Goal: Navigation & Orientation: Find specific page/section

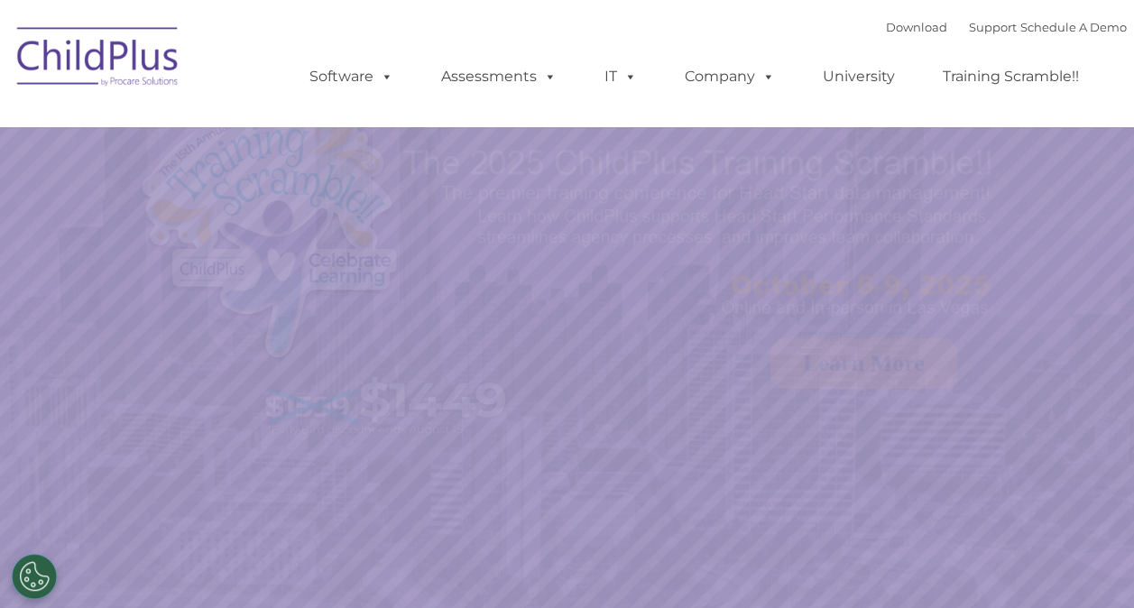
select select "MEDIUM"
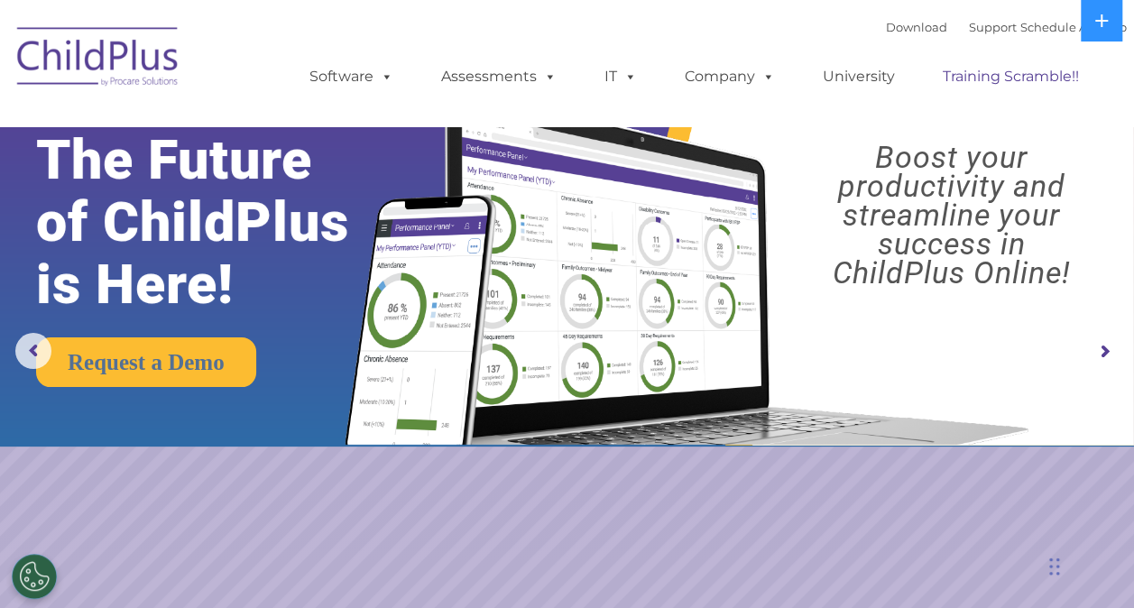
click at [1038, 69] on link "Training Scramble!!" at bounding box center [1011, 77] width 172 height 36
click at [1103, 24] on icon at bounding box center [1101, 21] width 14 height 14
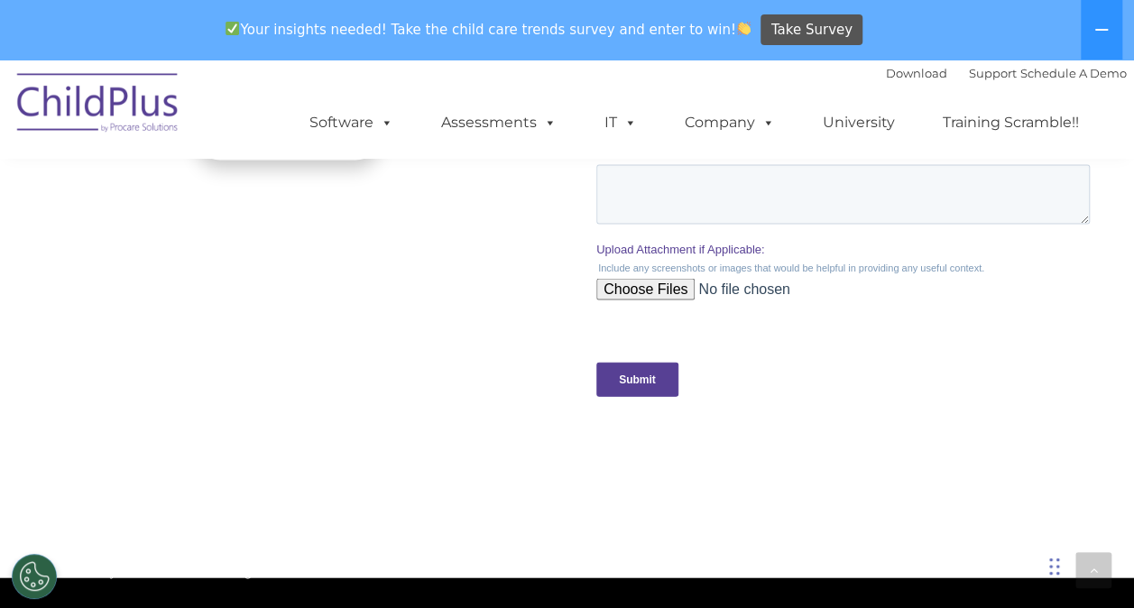
scroll to position [1837, 0]
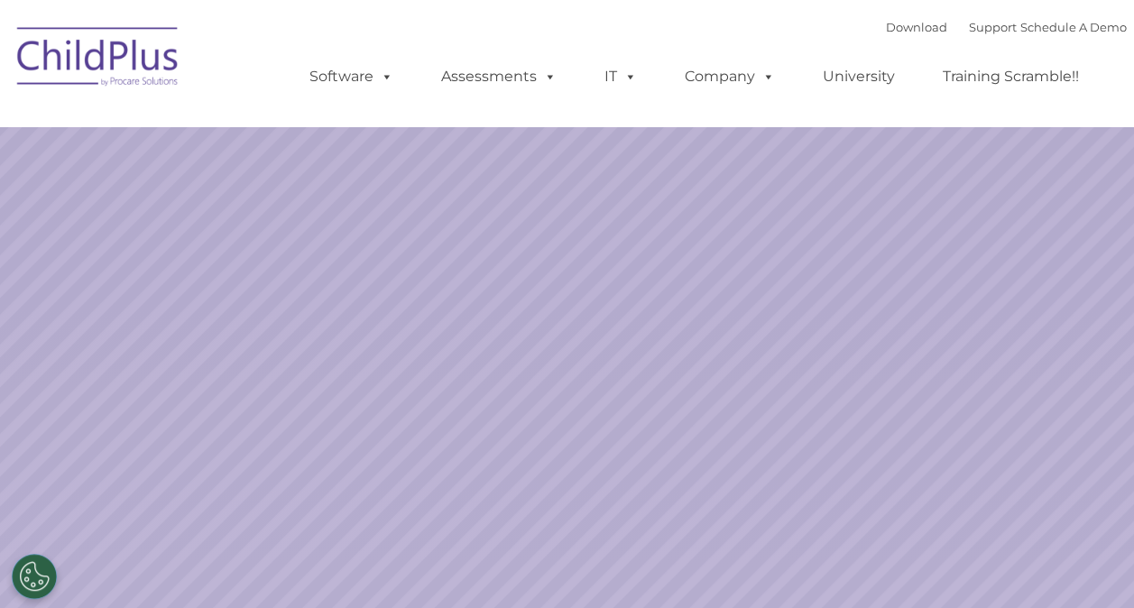
select select "MEDIUM"
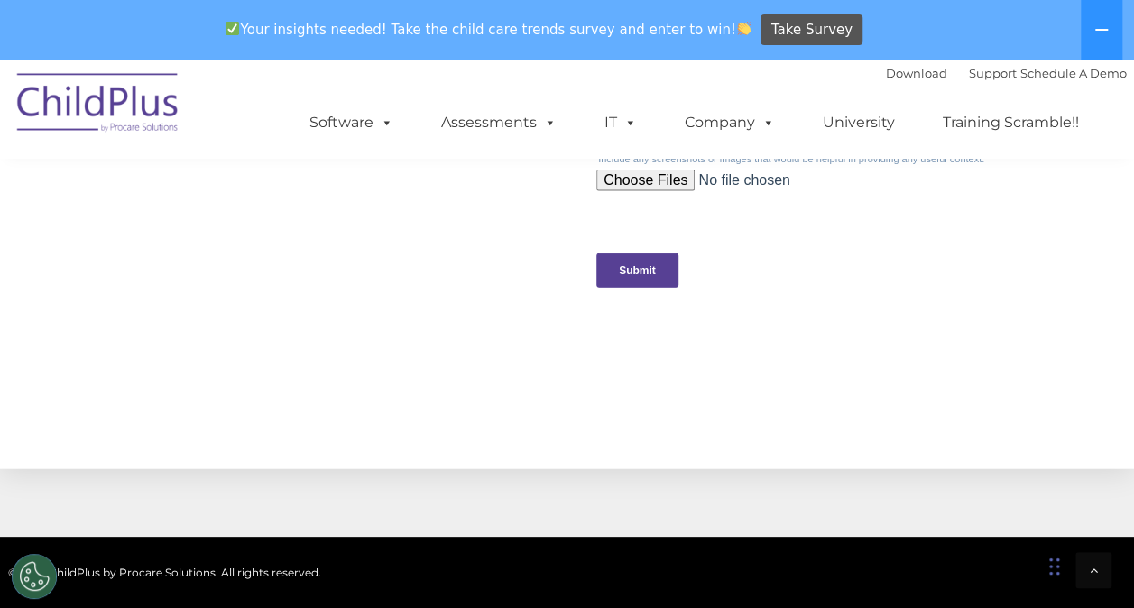
scroll to position [2161, 0]
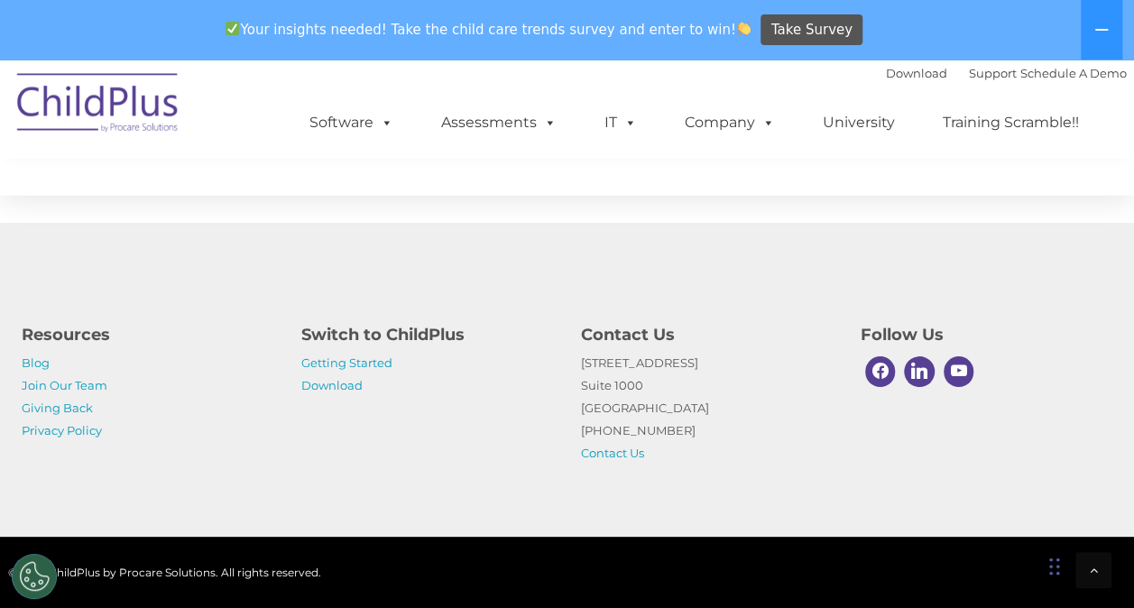
click at [624, 476] on div "Resources Blog Join Our Team Giving Back Privacy Policy Switch to ChildPlus Get…" at bounding box center [567, 380] width 1134 height 314
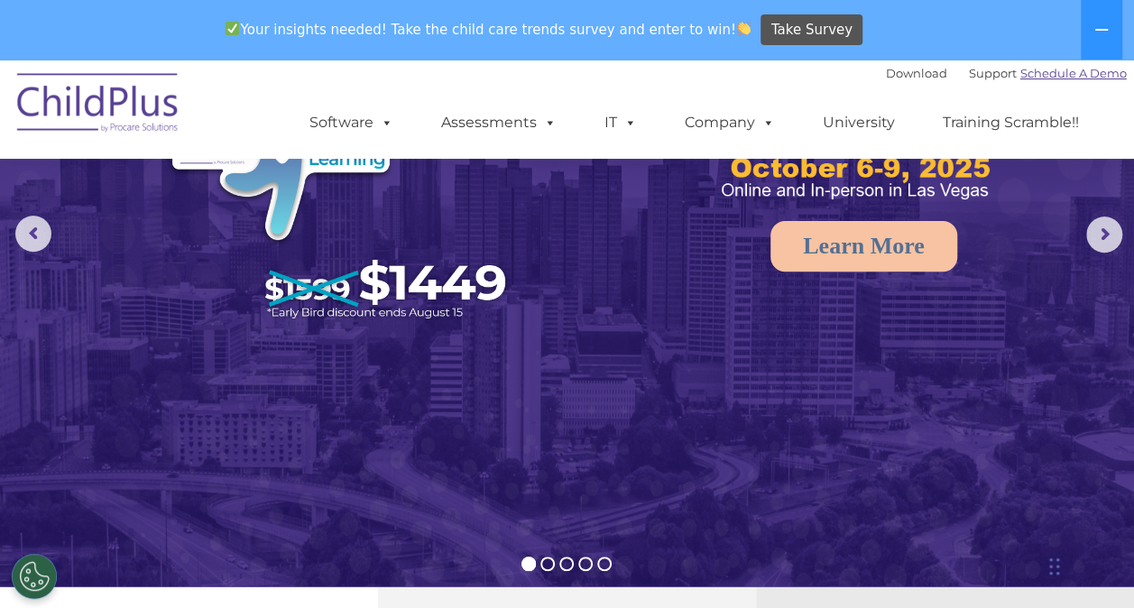
scroll to position [168, 0]
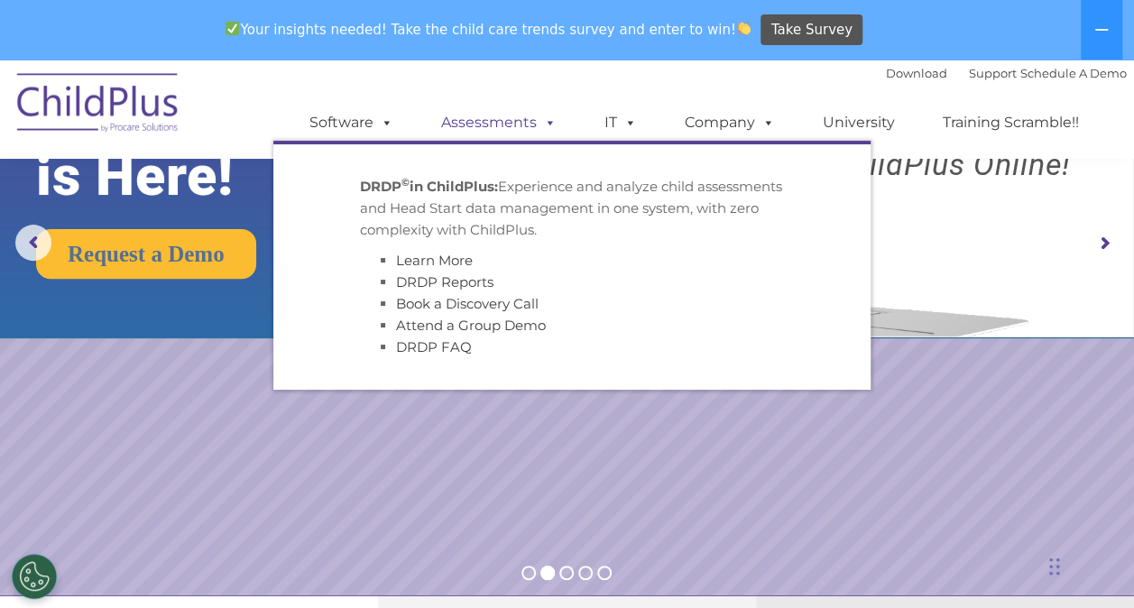
click at [549, 127] on span at bounding box center [547, 122] width 20 height 17
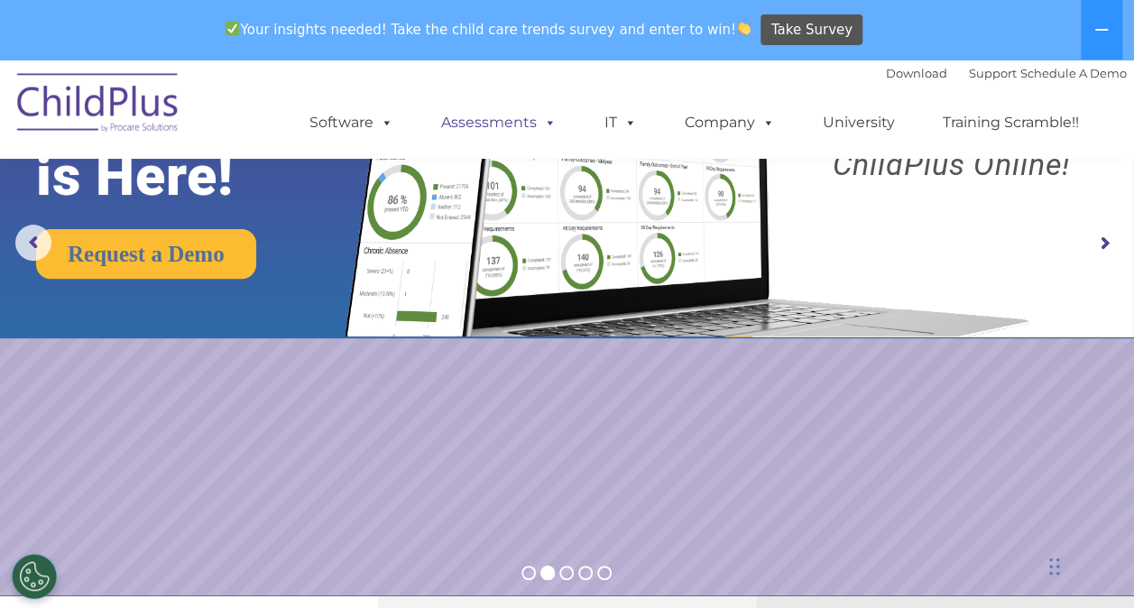
click at [549, 127] on span at bounding box center [547, 122] width 20 height 17
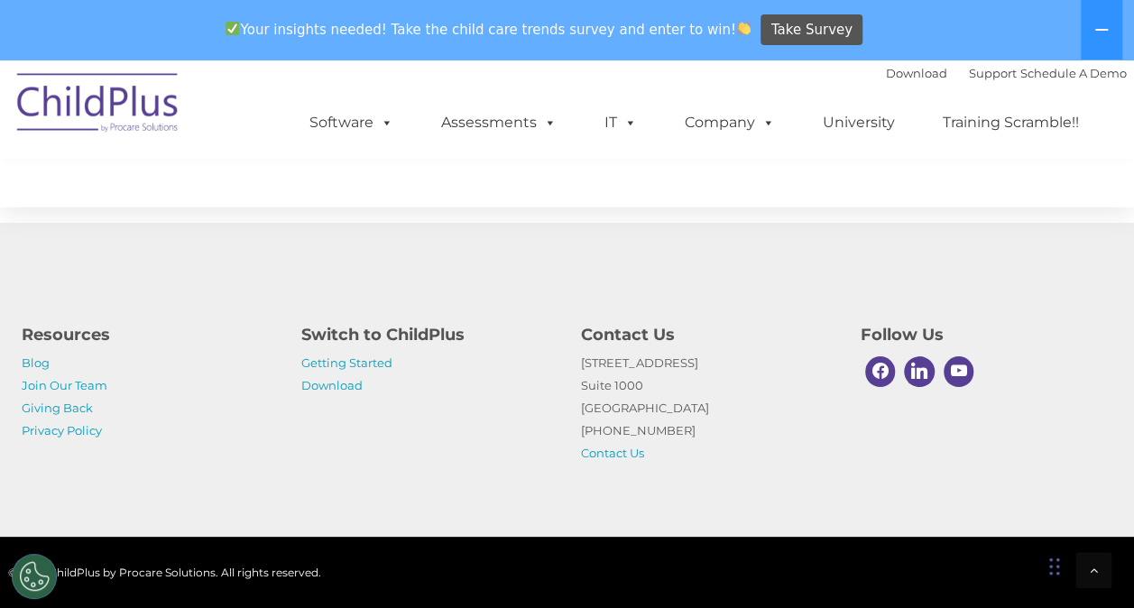
scroll to position [2161, 0]
click at [367, 364] on link "Getting Started" at bounding box center [346, 362] width 91 height 14
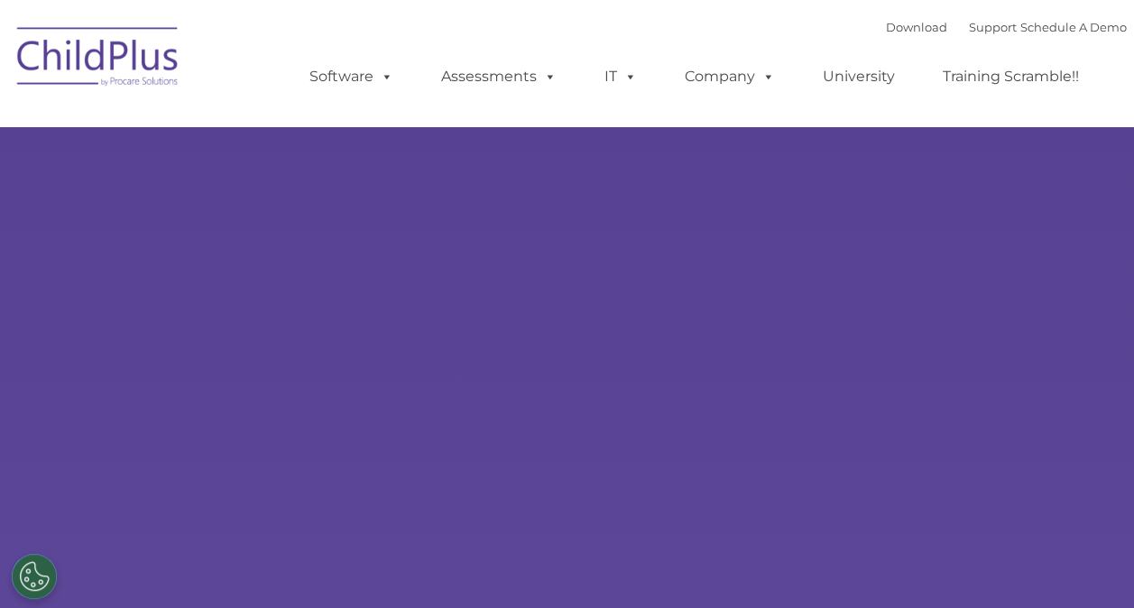
type input ""
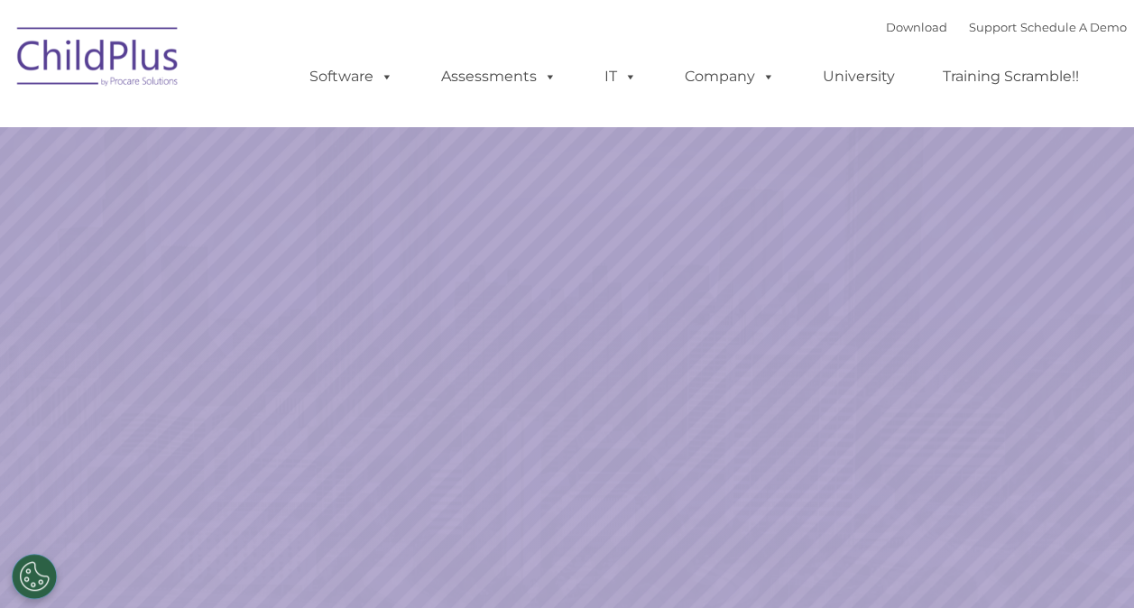
select select "MEDIUM"
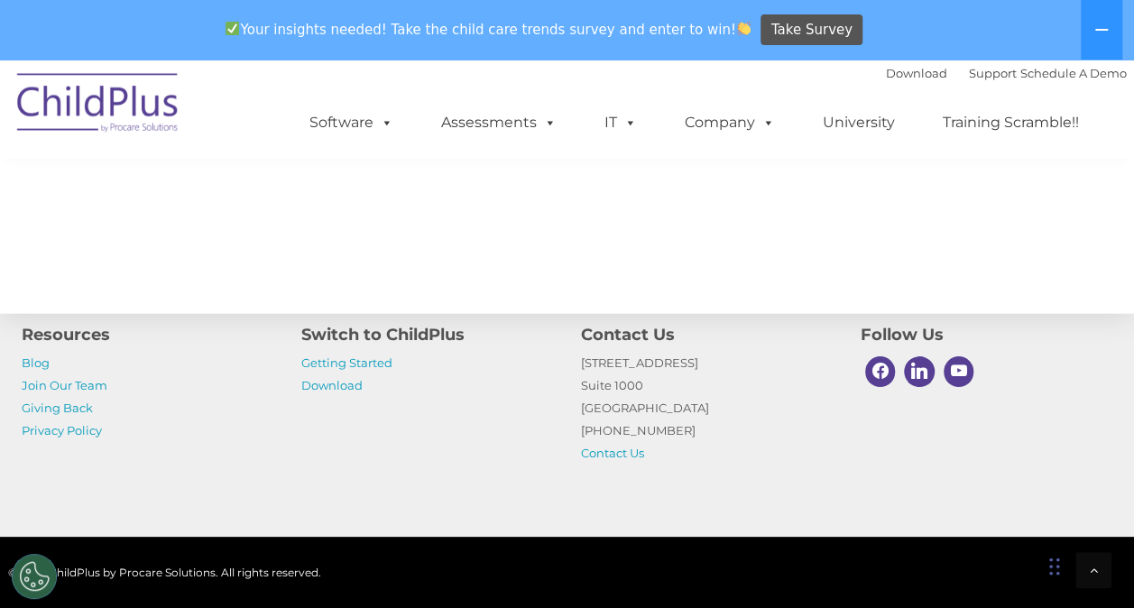
scroll to position [2161, 0]
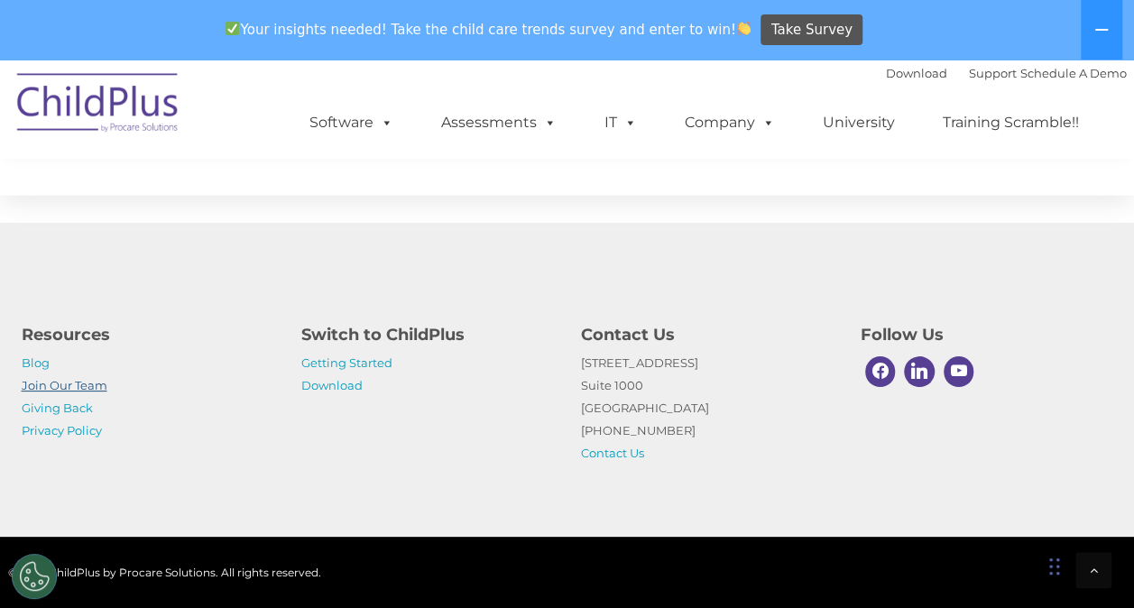
click at [69, 385] on link "Join Our Team" at bounding box center [65, 385] width 86 height 14
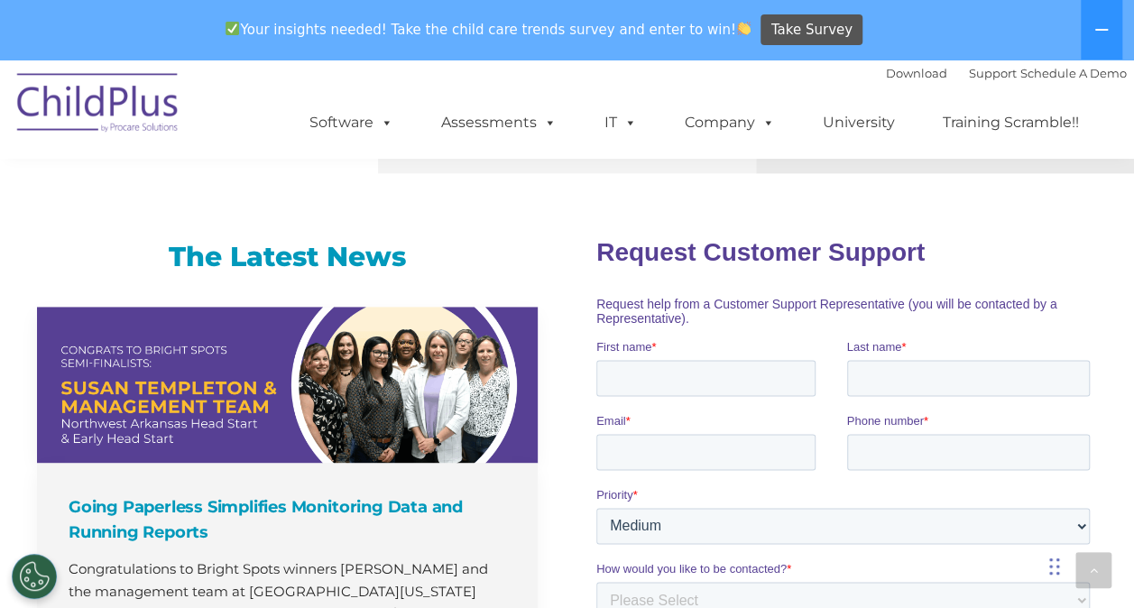
scroll to position [1119, 0]
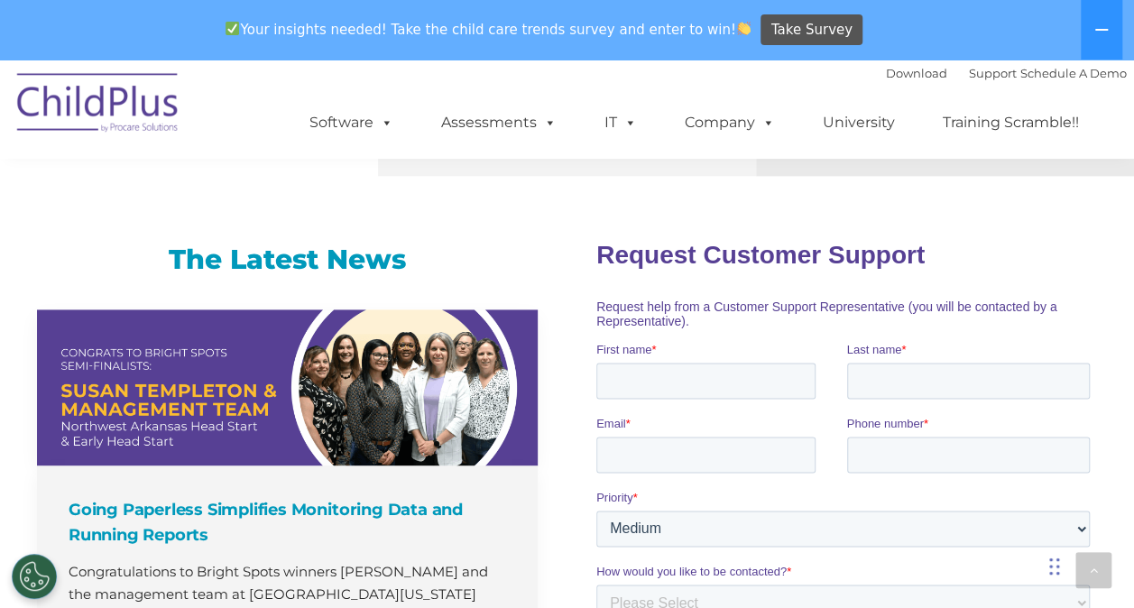
drag, startPoint x: 1135, startPoint y: 558, endPoint x: 458, endPoint y: 121, distance: 805.3
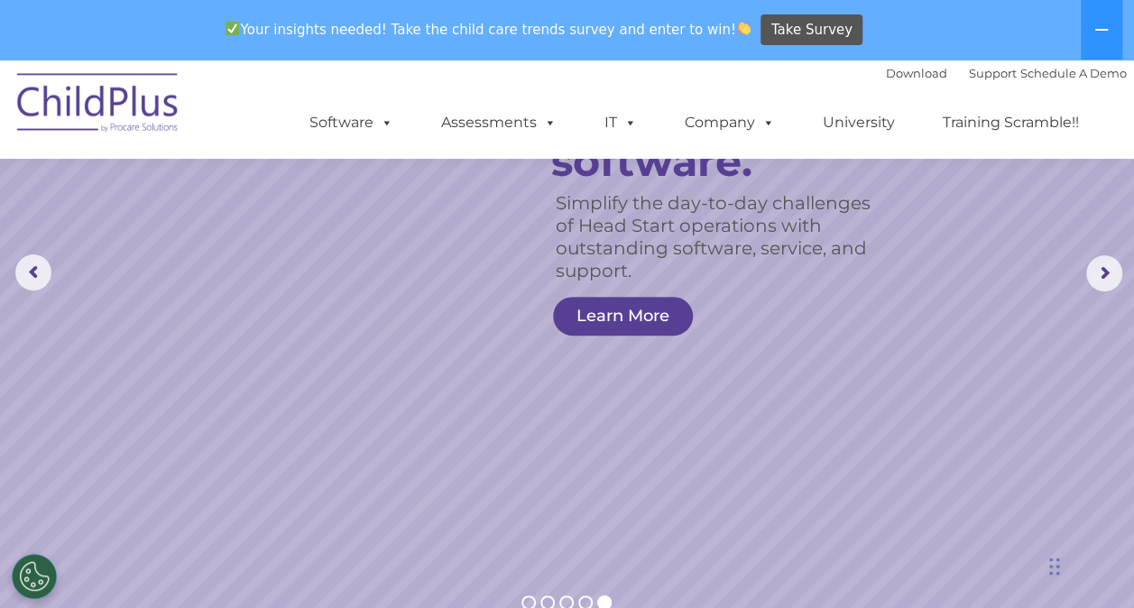
scroll to position [0, 0]
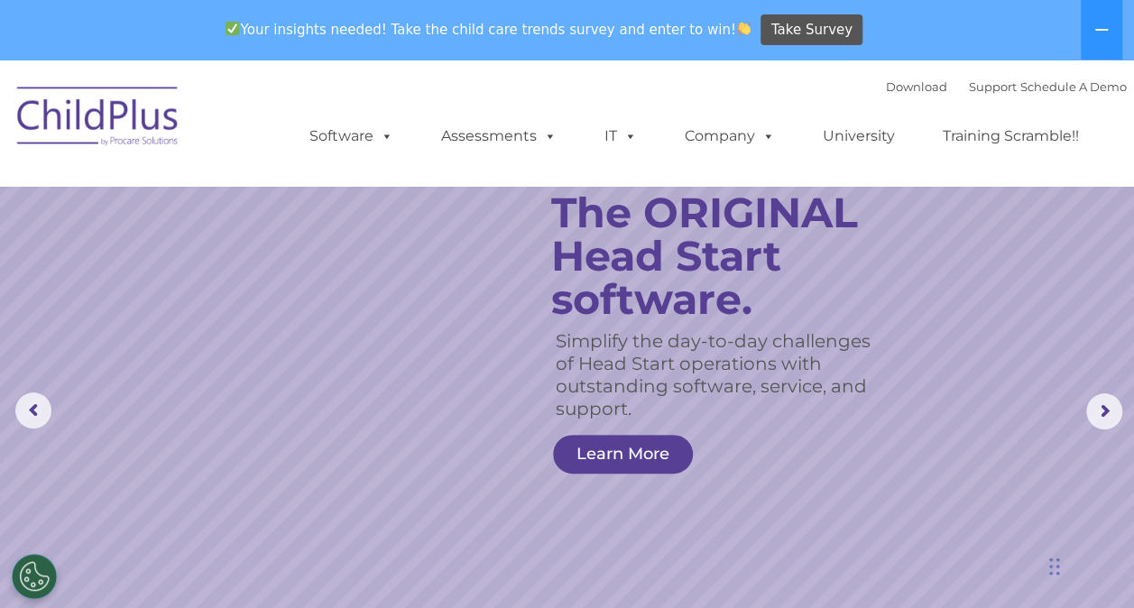
click at [1056, 569] on div "Chat Widget" at bounding box center [1089, 564] width 90 height 87
click at [1104, 412] on rs-arrow at bounding box center [1104, 411] width 36 height 36
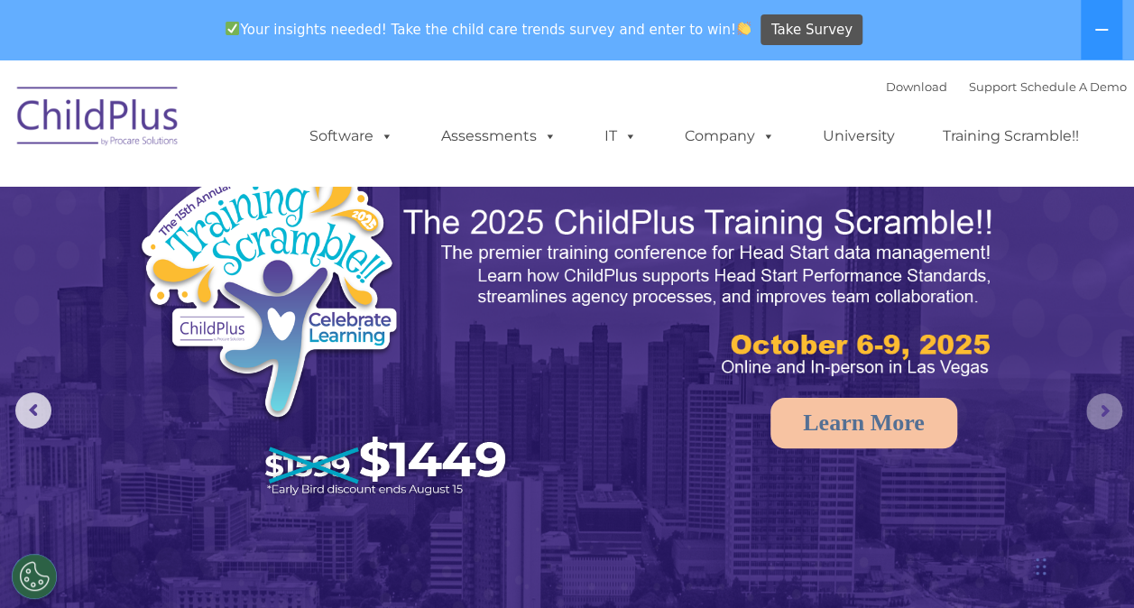
click at [1104, 412] on rs-arrow at bounding box center [1104, 411] width 36 height 36
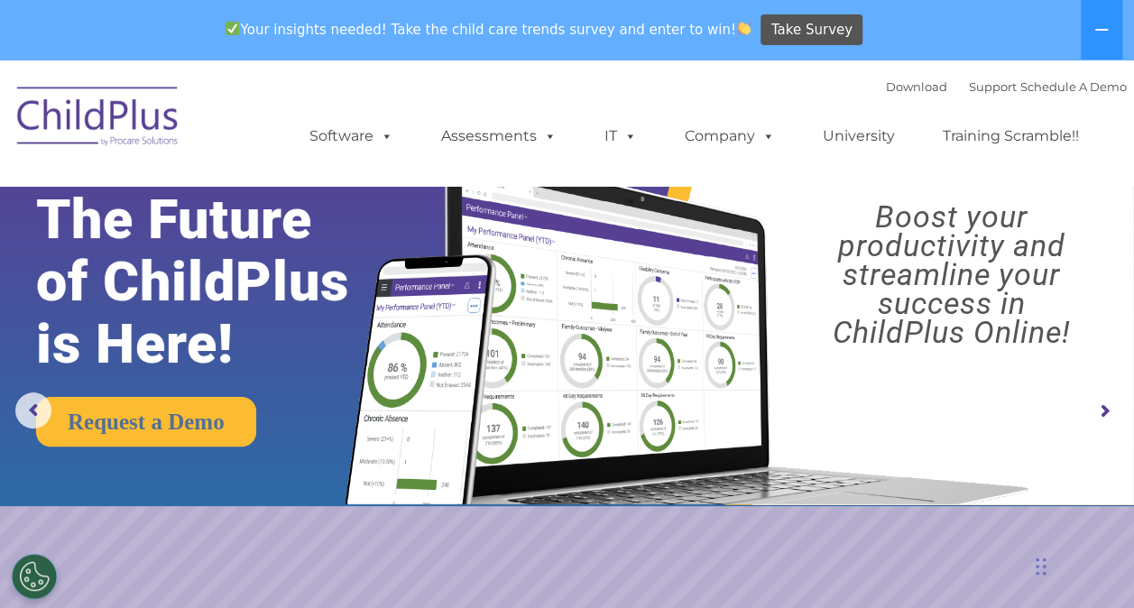
click at [1104, 412] on rs-arrow at bounding box center [1104, 411] width 36 height 36
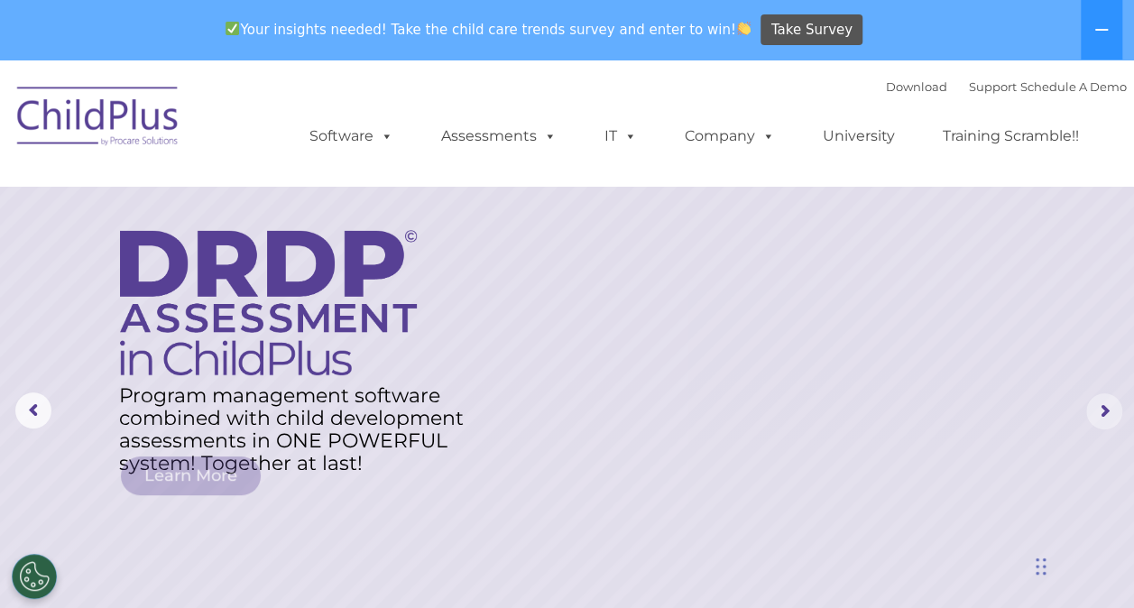
click at [1104, 412] on rs-arrow at bounding box center [1104, 411] width 36 height 36
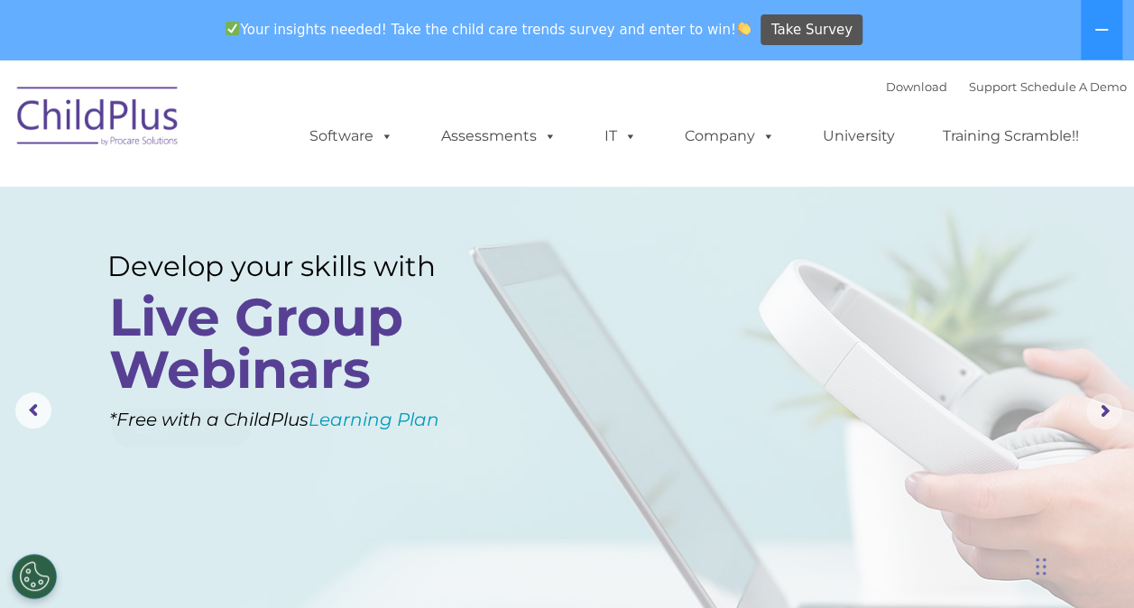
click at [1104, 412] on rs-arrow at bounding box center [1104, 411] width 36 height 36
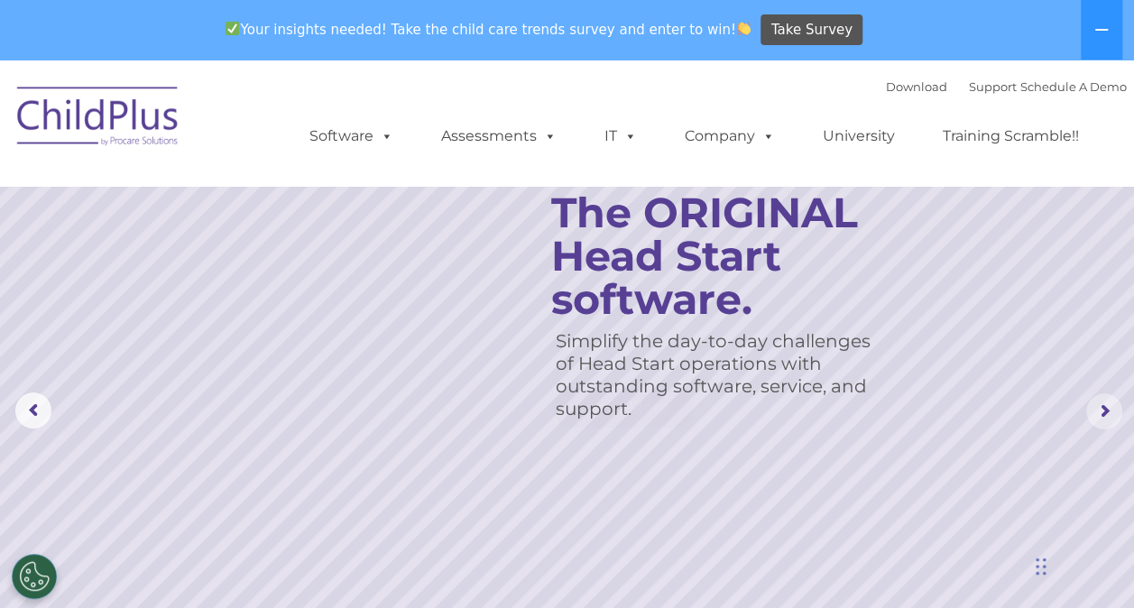
click at [1104, 412] on rs-arrow at bounding box center [1104, 411] width 36 height 36
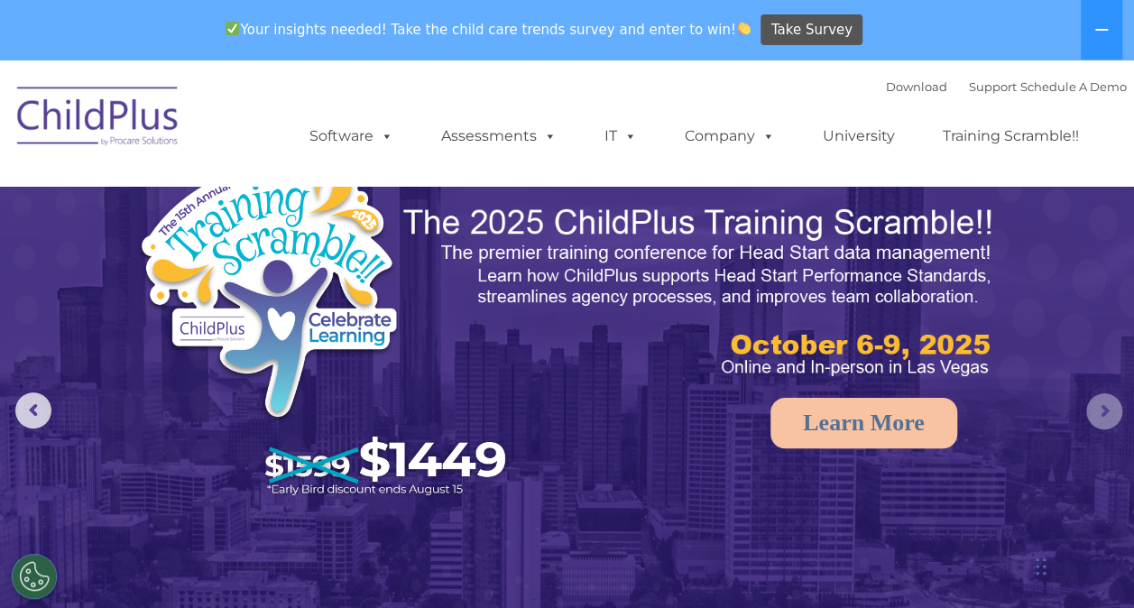
click at [1104, 412] on rs-arrow at bounding box center [1104, 411] width 36 height 36
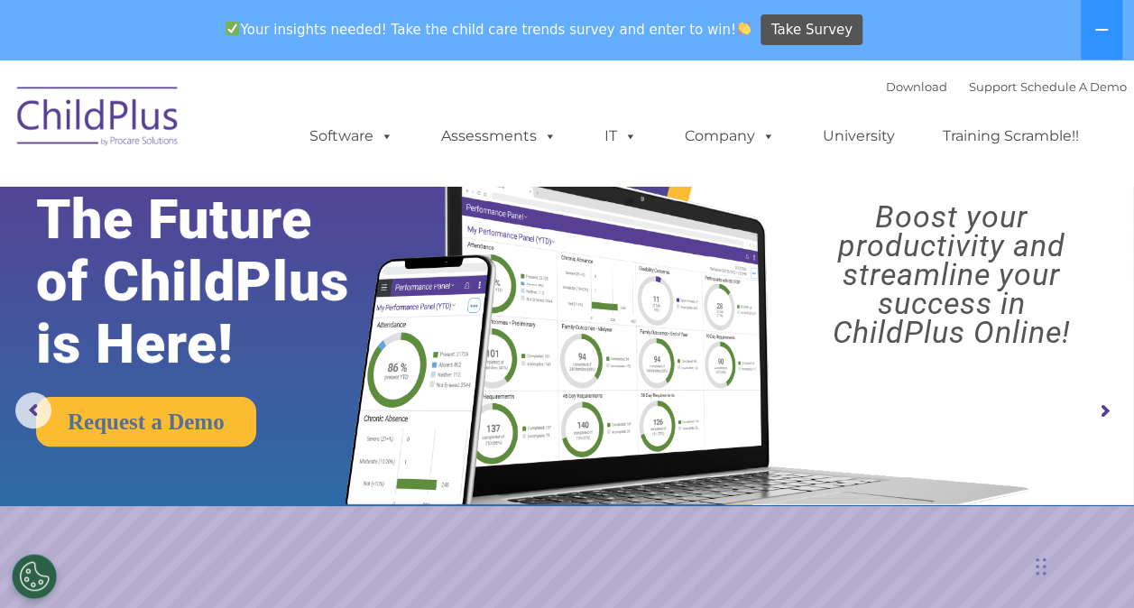
click at [1104, 412] on rs-arrow at bounding box center [1104, 411] width 36 height 36
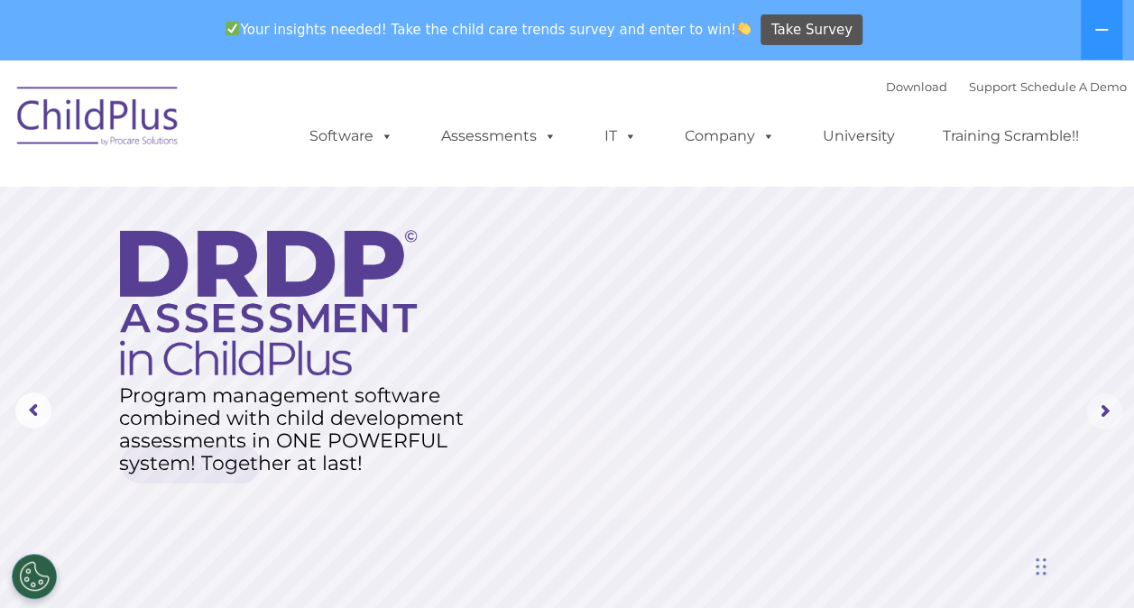
click at [1104, 412] on rs-arrow at bounding box center [1104, 411] width 36 height 36
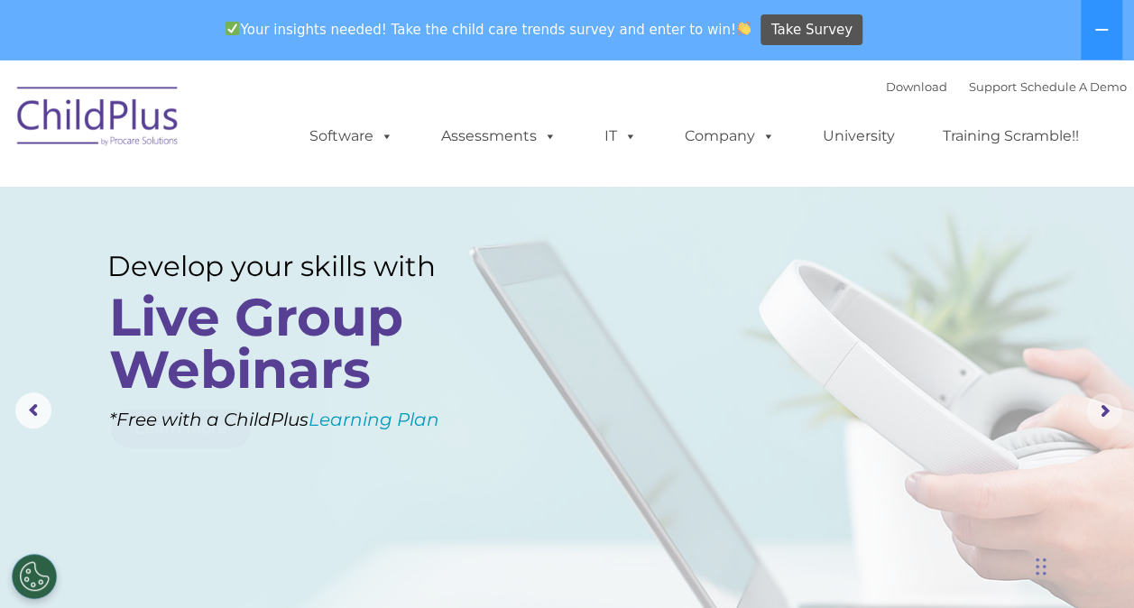
click at [1104, 412] on rs-arrow at bounding box center [1104, 411] width 36 height 36
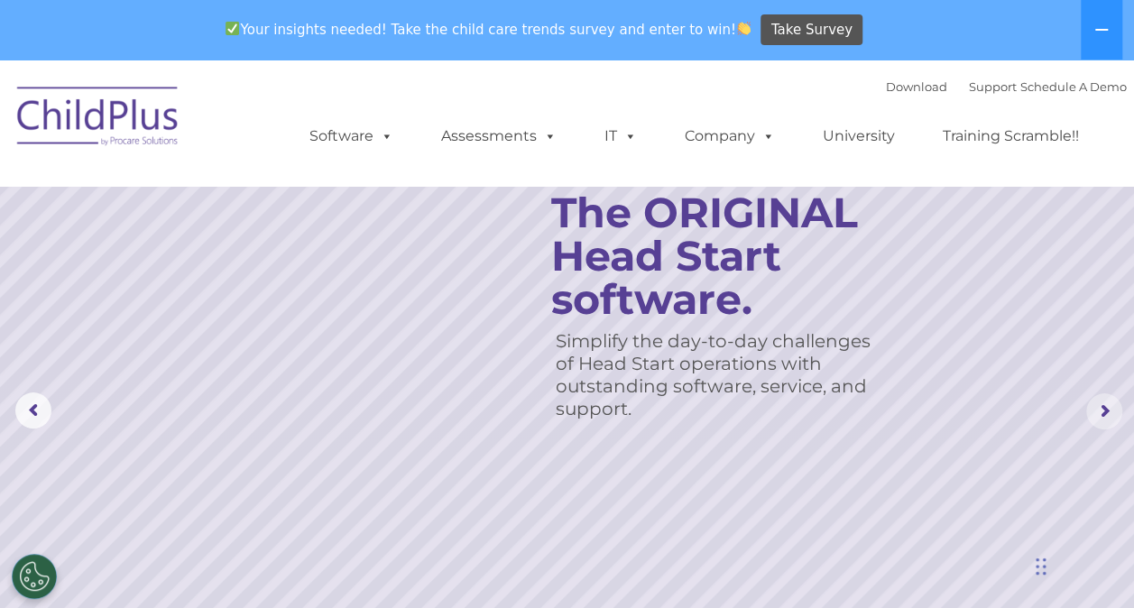
click at [1104, 412] on rs-arrow at bounding box center [1104, 411] width 36 height 36
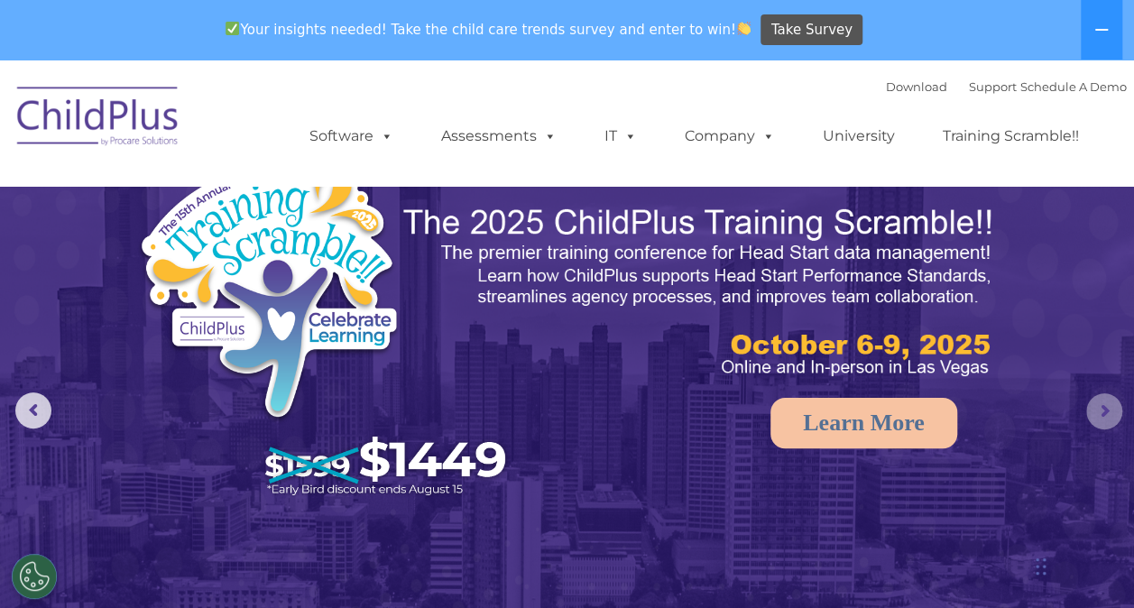
click at [1104, 412] on rs-arrow at bounding box center [1104, 411] width 36 height 36
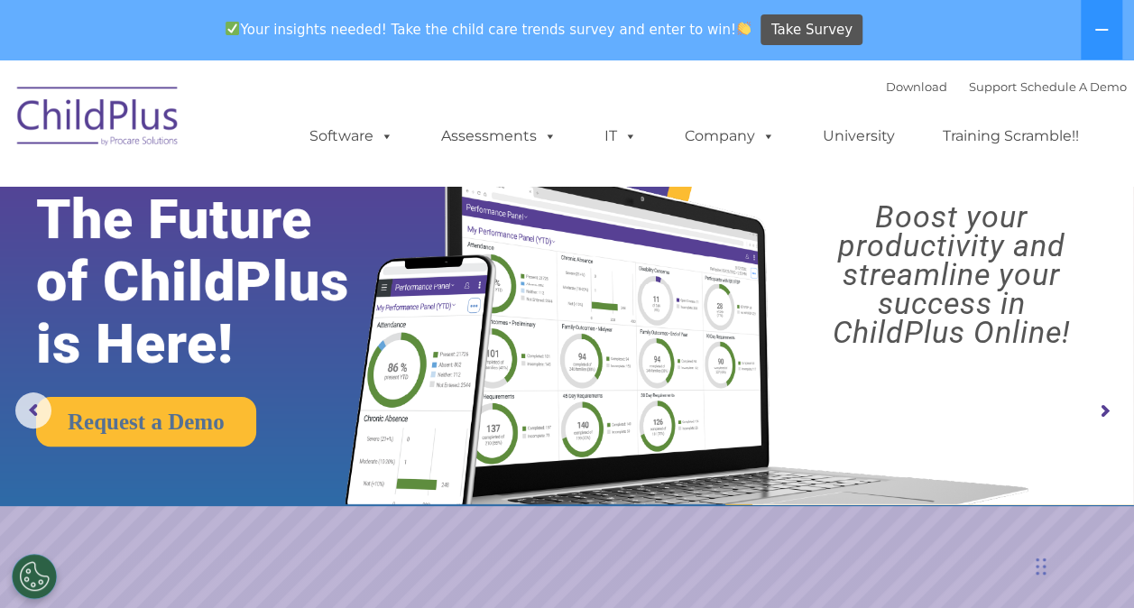
click at [1104, 412] on rs-arrow at bounding box center [1104, 411] width 36 height 36
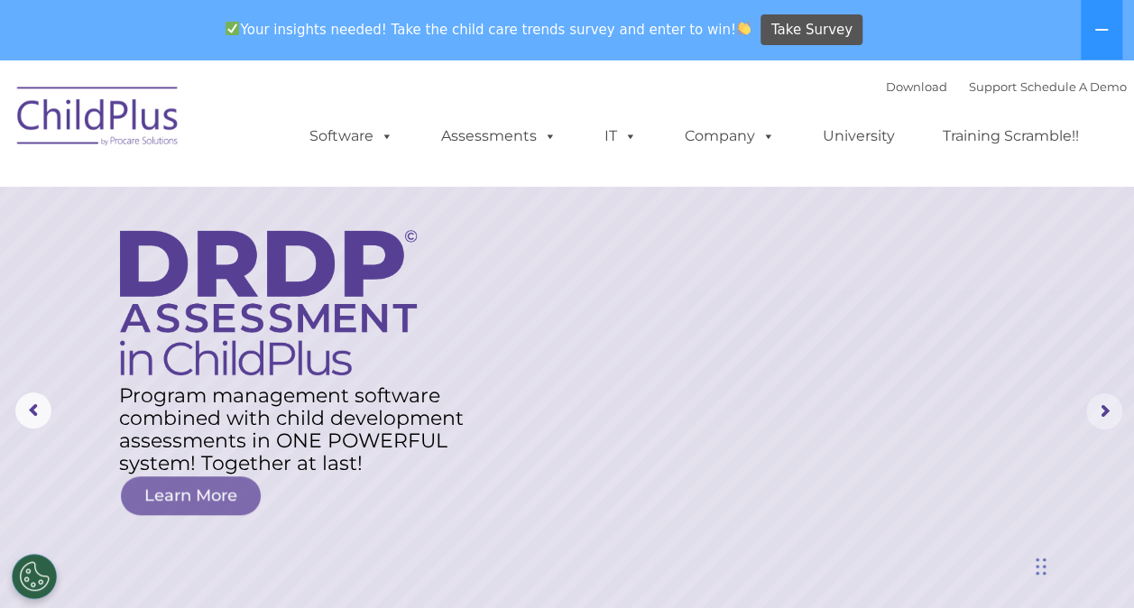
click at [1104, 412] on rs-arrow at bounding box center [1104, 411] width 36 height 36
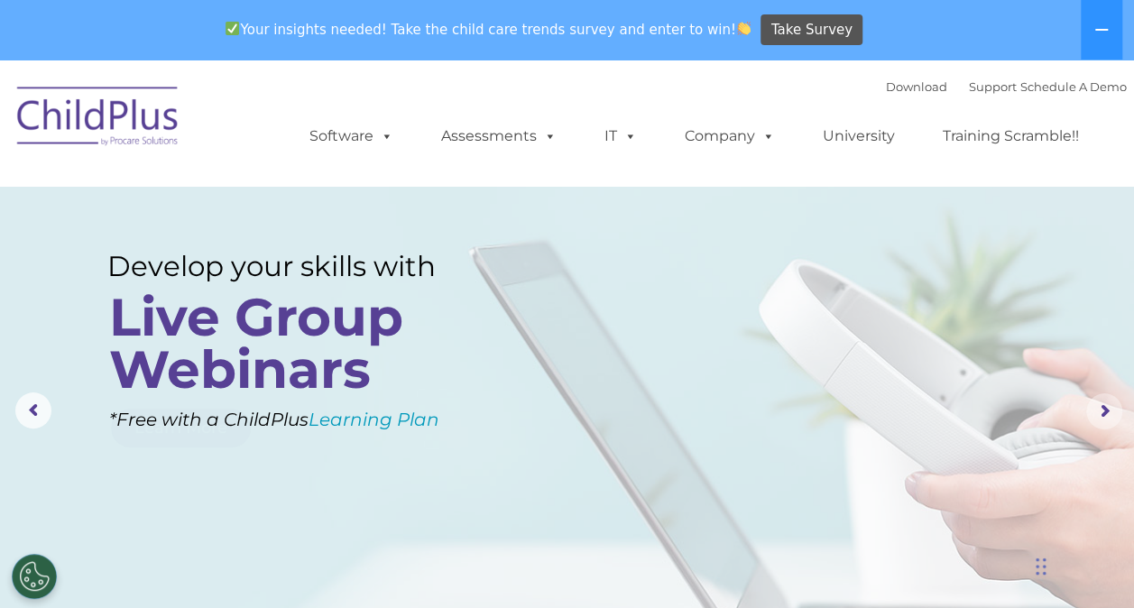
click at [1104, 412] on rs-arrow at bounding box center [1104, 411] width 36 height 36
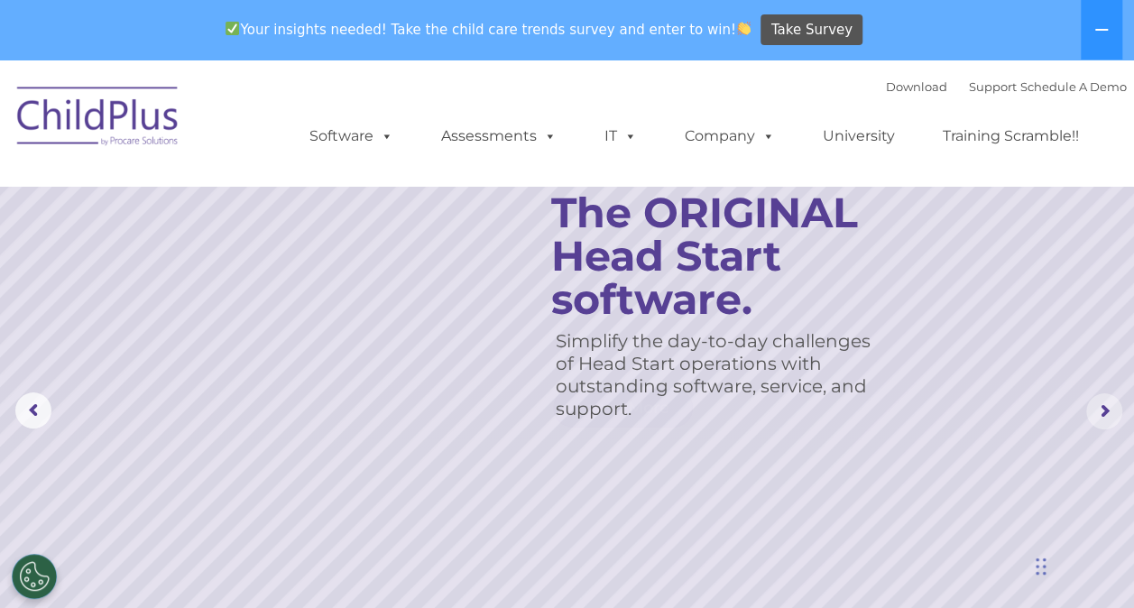
click at [1104, 412] on rs-arrow at bounding box center [1104, 411] width 36 height 36
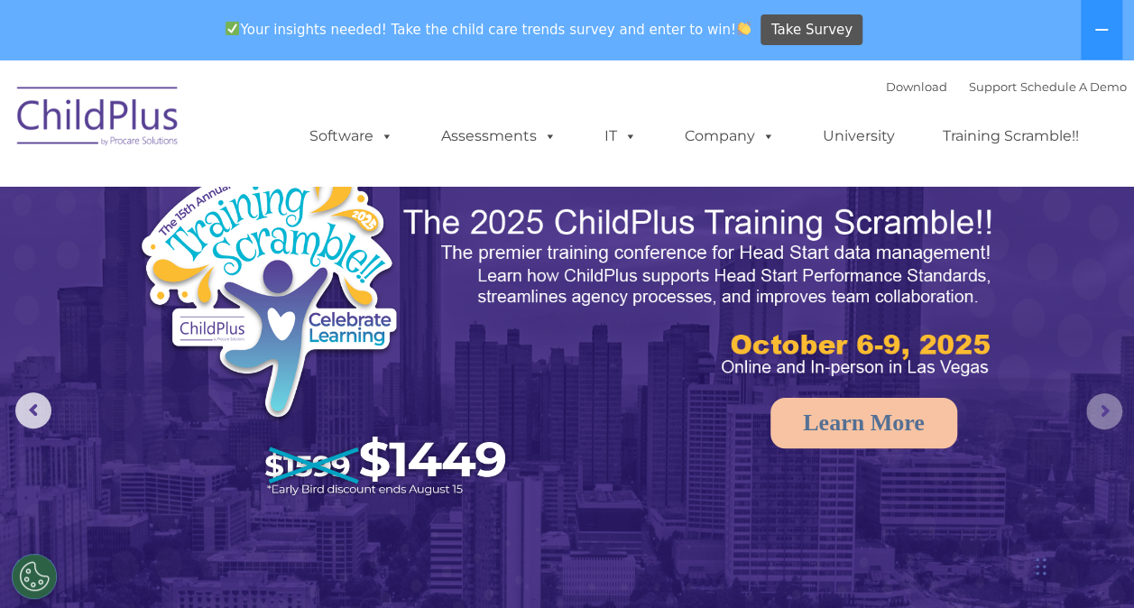
click at [1104, 412] on rs-arrow at bounding box center [1104, 411] width 36 height 36
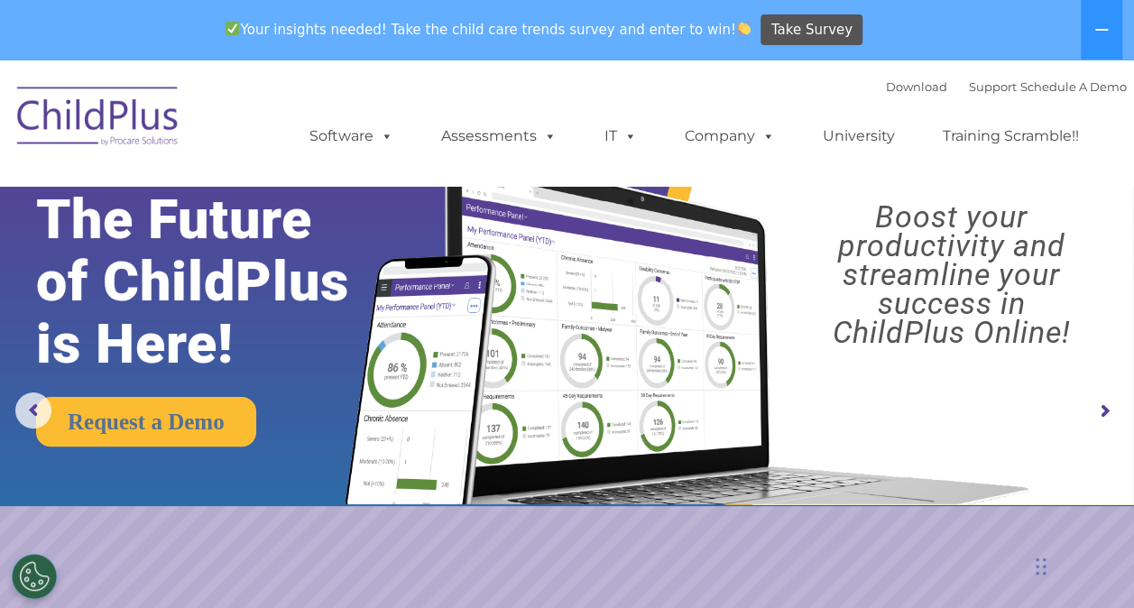
click at [1104, 412] on rs-arrow at bounding box center [1104, 411] width 36 height 36
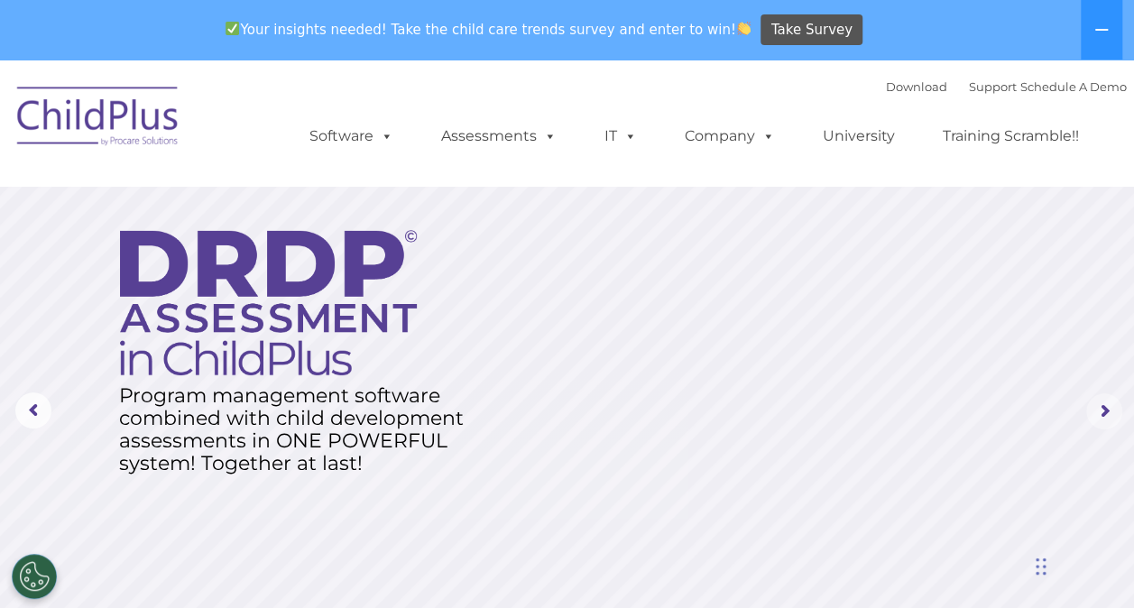
click at [1104, 412] on rs-arrow at bounding box center [1104, 411] width 36 height 36
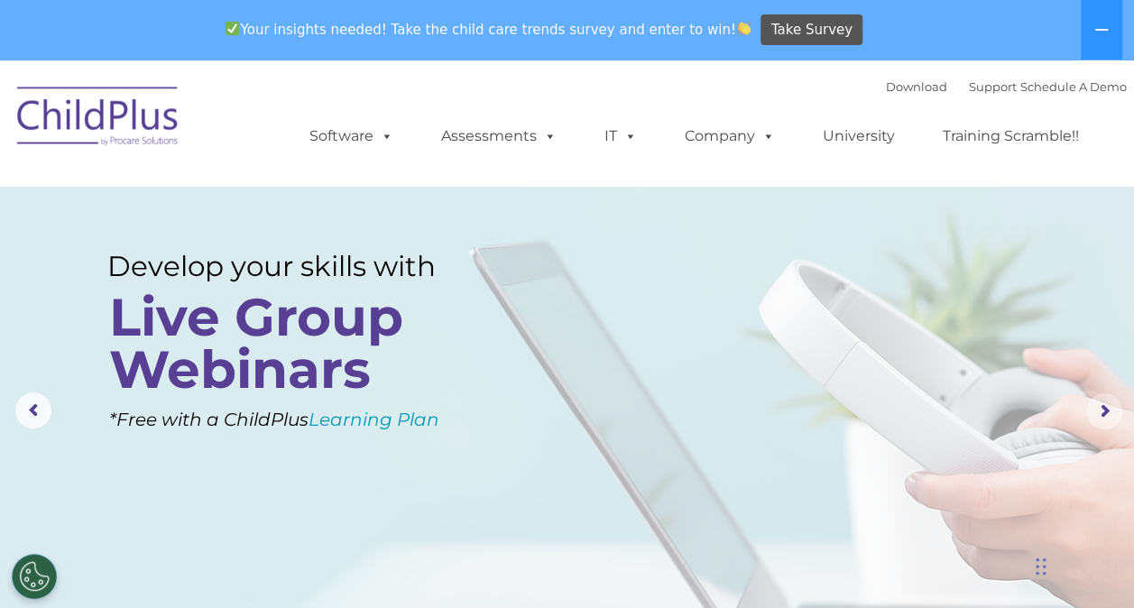
click at [1102, 404] on rs-arrow at bounding box center [1104, 411] width 36 height 36
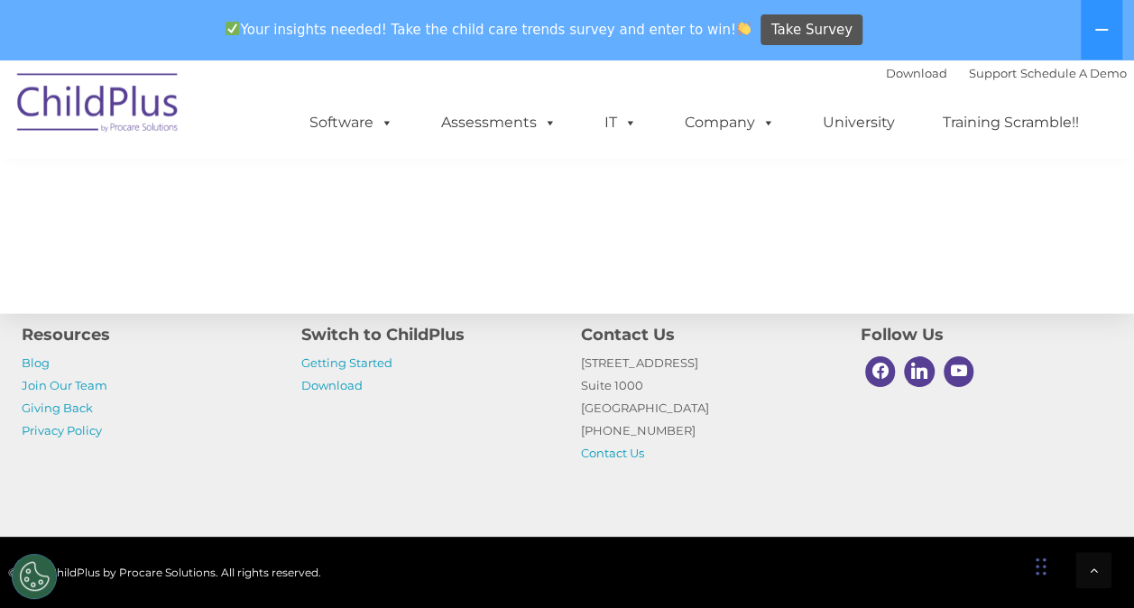
scroll to position [2161, 0]
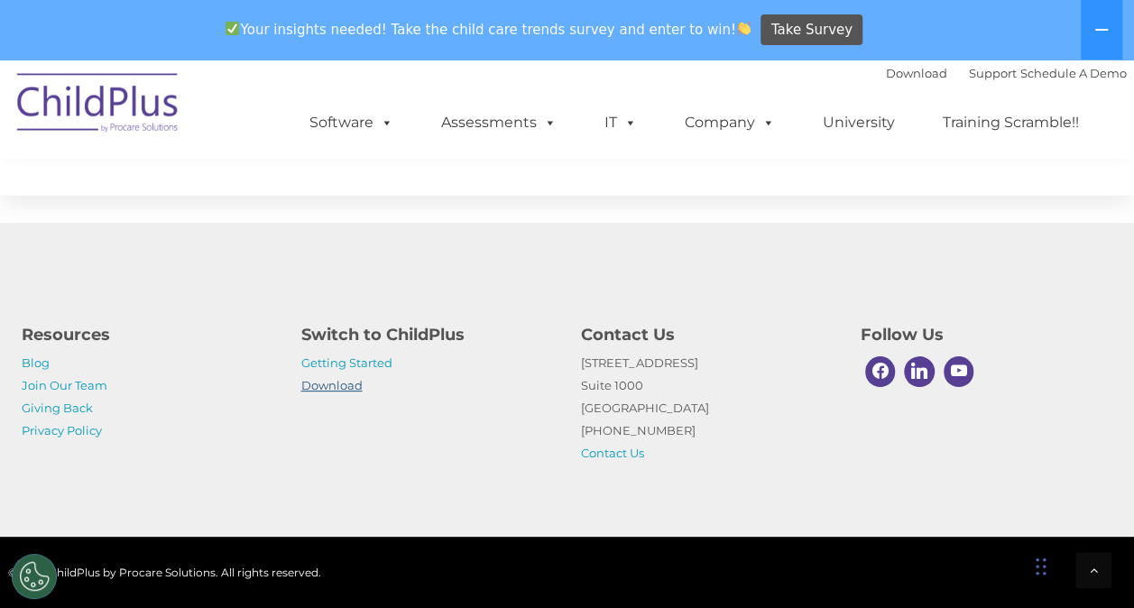
click at [351, 383] on link "Download" at bounding box center [331, 385] width 61 height 14
